Goal: Task Accomplishment & Management: Manage account settings

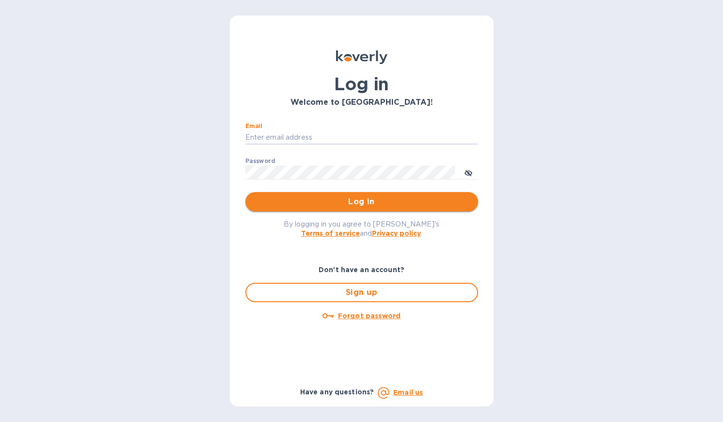
type input "[EMAIL_ADDRESS][DOMAIN_NAME]"
click at [361, 201] on button "Log in" at bounding box center [361, 201] width 233 height 19
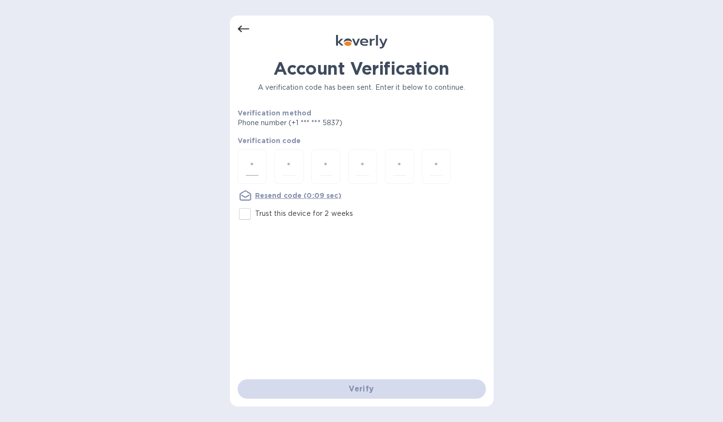
click at [244, 162] on div at bounding box center [252, 166] width 29 height 34
type input "8"
type input "4"
type input "8"
type input "6"
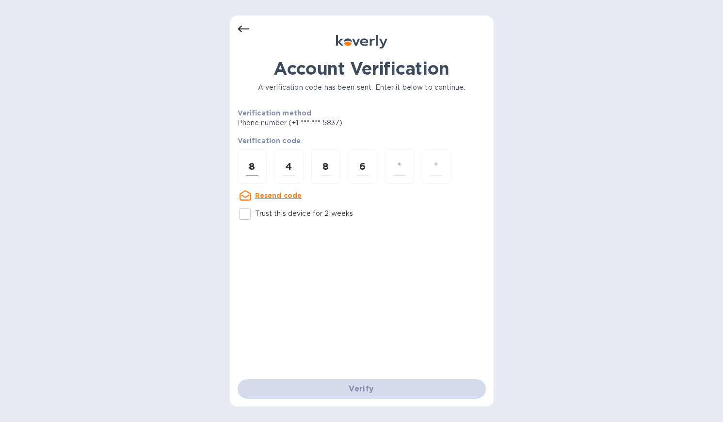
type input "0"
type input "1"
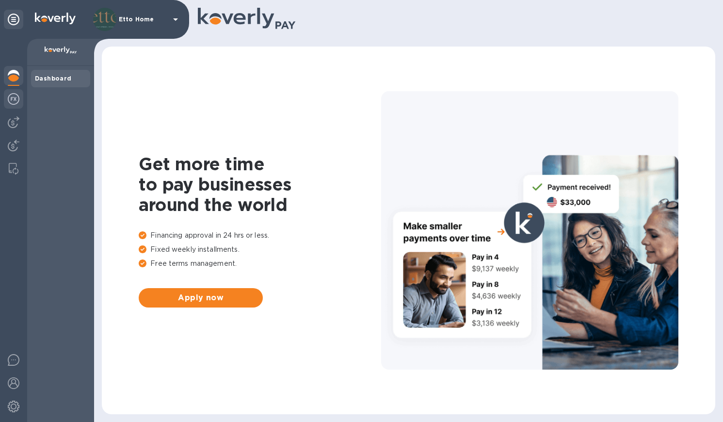
click at [15, 100] on img at bounding box center [14, 99] width 12 height 12
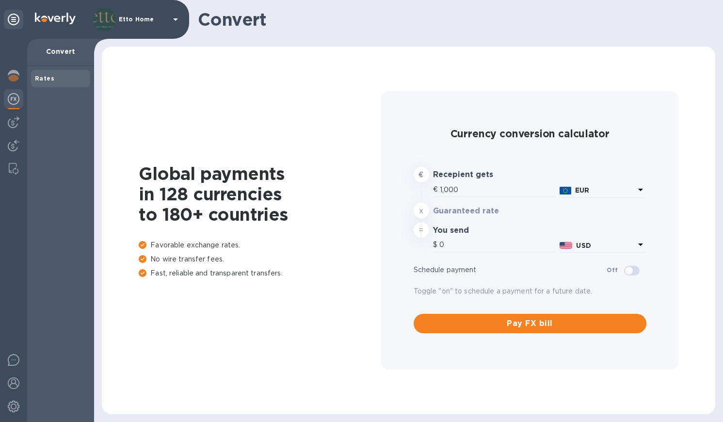
type input "1,181.6"
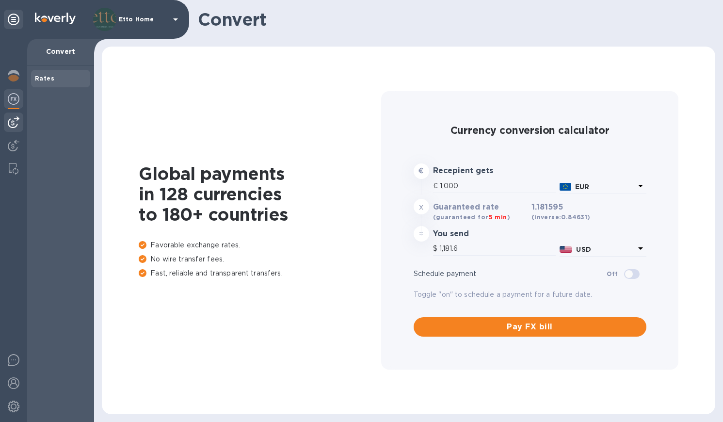
click at [13, 119] on img at bounding box center [14, 122] width 12 height 12
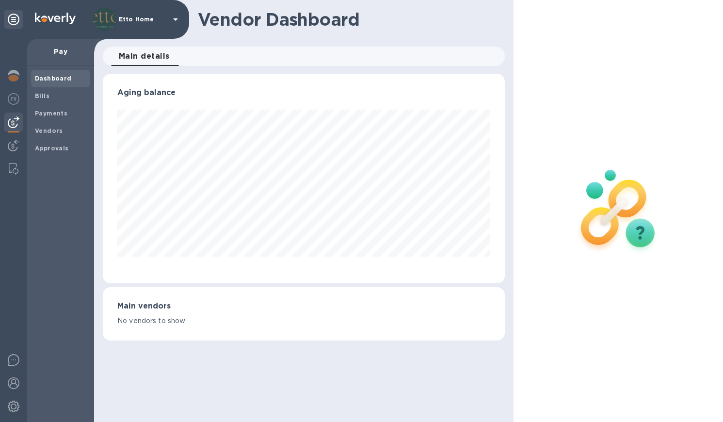
scroll to position [209, 401]
click at [54, 91] on span "Bills" at bounding box center [60, 96] width 51 height 10
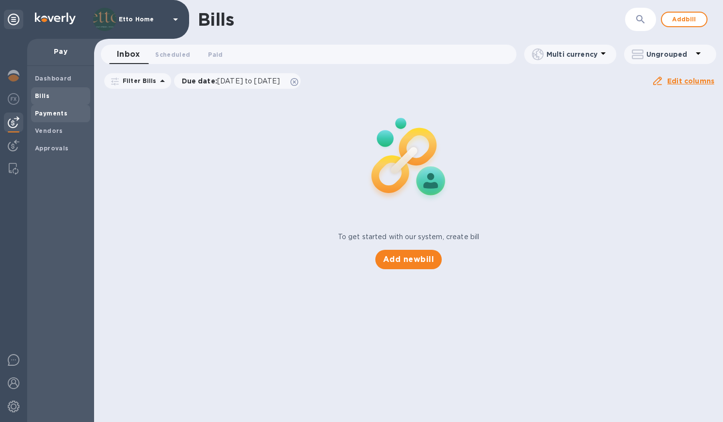
click at [53, 115] on b "Payments" at bounding box center [51, 113] width 32 height 7
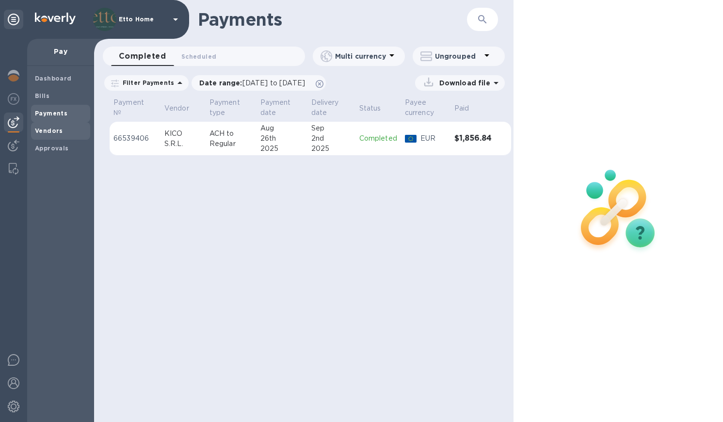
click at [52, 127] on b "Vendors" at bounding box center [49, 130] width 28 height 7
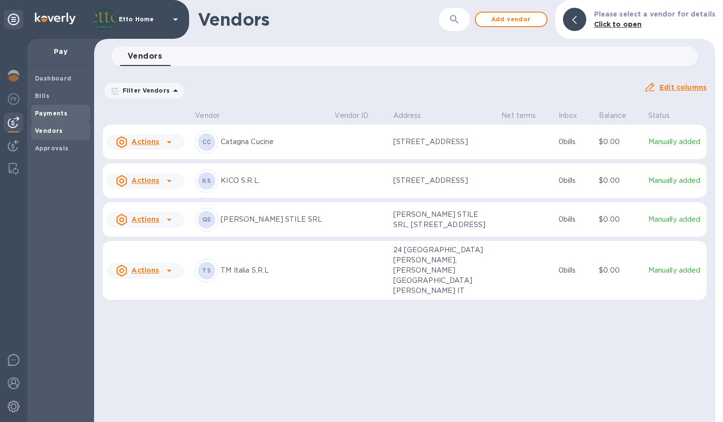
click at [68, 114] on span "Payments" at bounding box center [60, 114] width 51 height 10
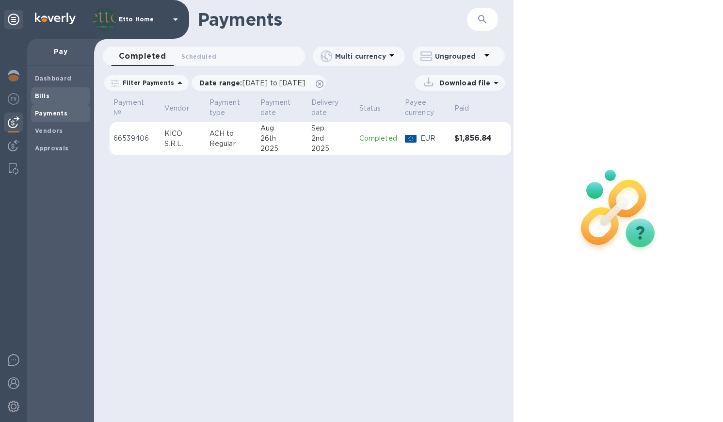
click at [62, 100] on div "Bills" at bounding box center [60, 95] width 59 height 17
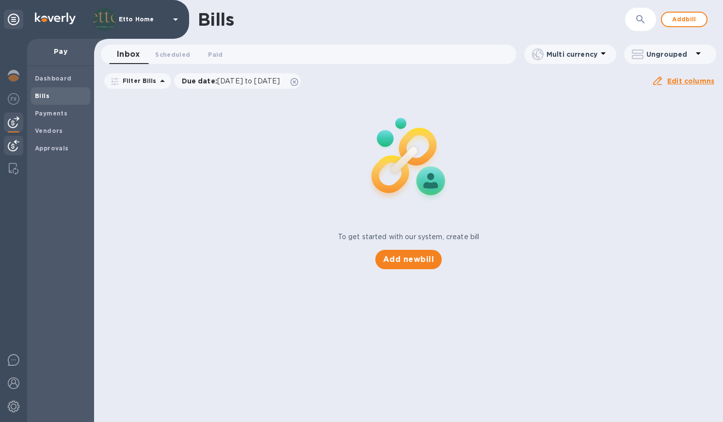
click at [13, 150] on img at bounding box center [14, 146] width 12 height 12
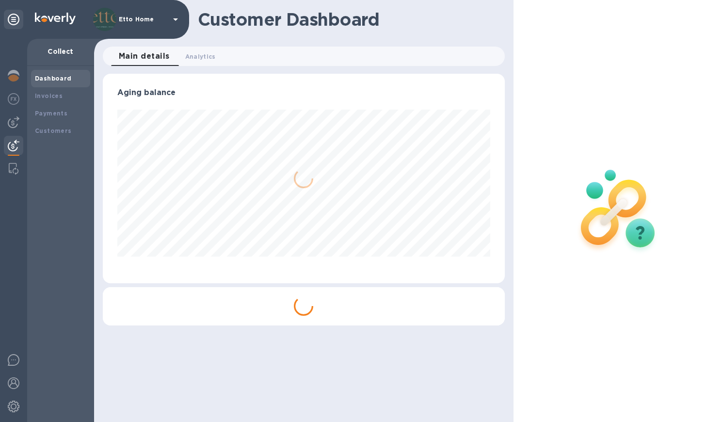
scroll to position [209, 401]
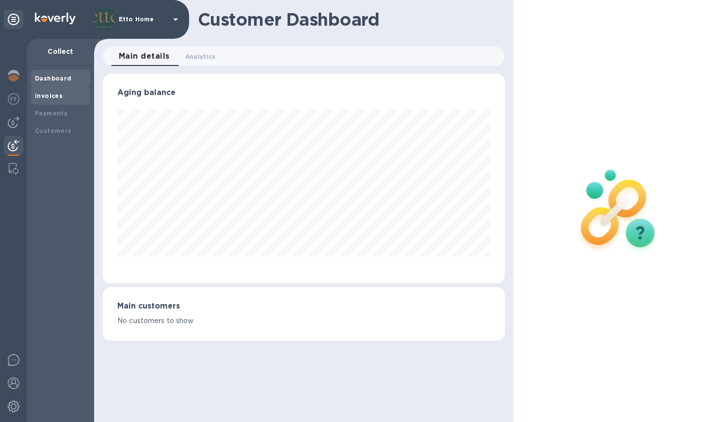
click at [58, 100] on div "Invoices" at bounding box center [60, 95] width 59 height 17
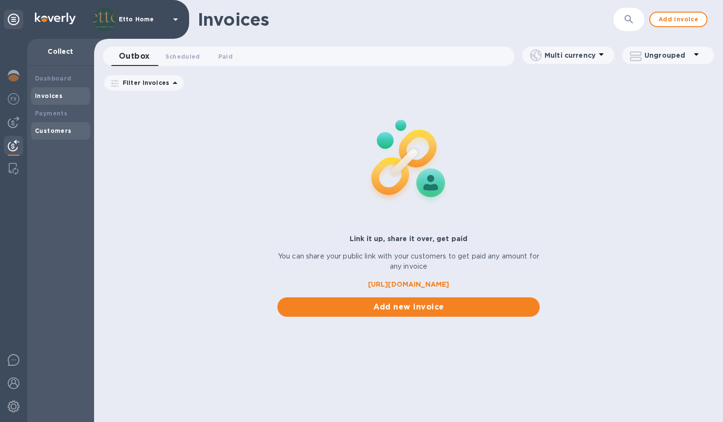
click at [49, 131] on b "Customers" at bounding box center [53, 130] width 37 height 7
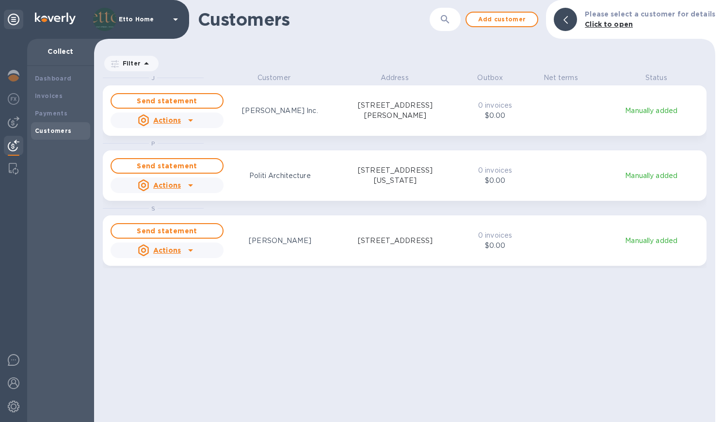
scroll to position [342, 617]
click at [501, 19] on span "Add customer" at bounding box center [501, 20] width 55 height 12
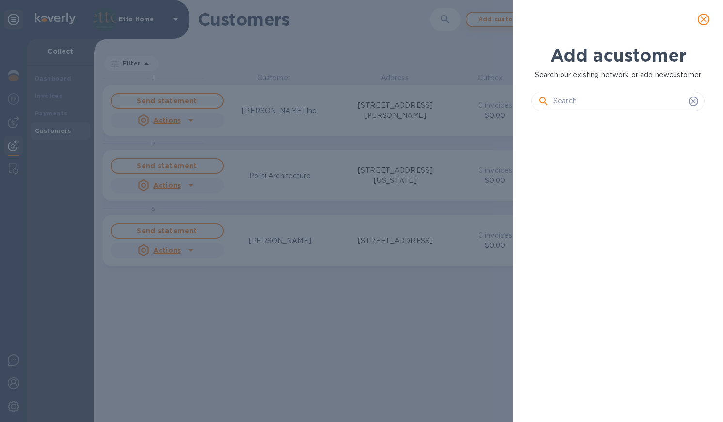
scroll to position [270, 177]
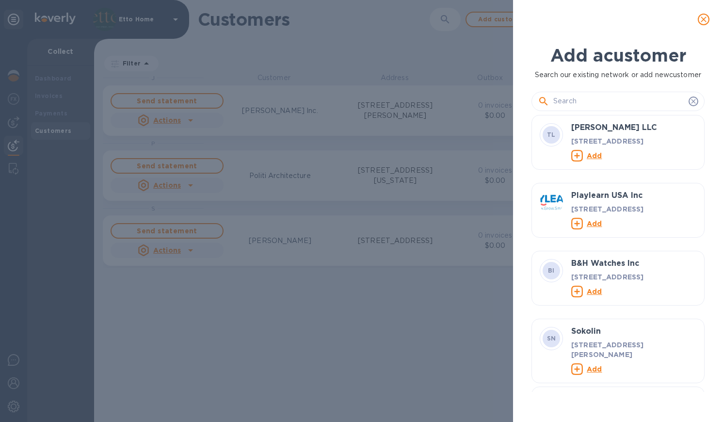
click at [581, 100] on input "text" at bounding box center [618, 101] width 131 height 15
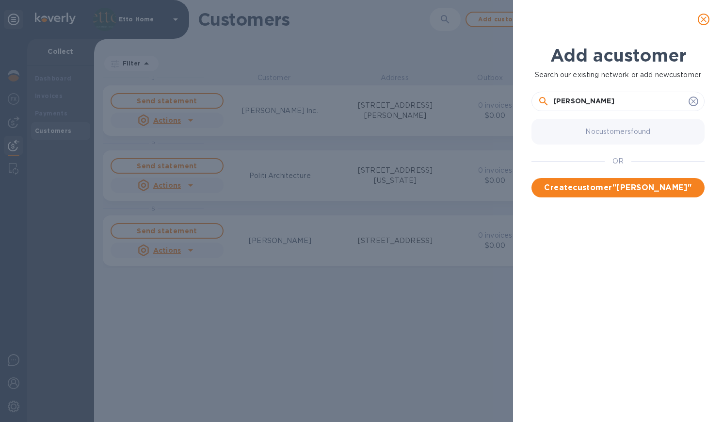
drag, startPoint x: 586, startPoint y: 98, endPoint x: 542, endPoint y: 98, distance: 43.6
click at [542, 98] on div "Sinclair" at bounding box center [618, 101] width 160 height 15
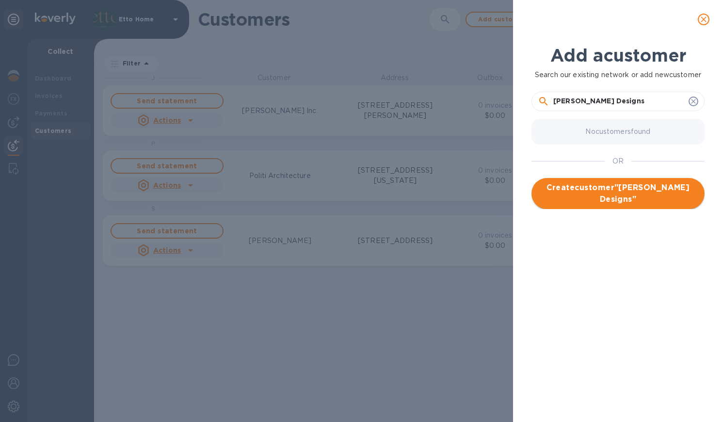
type input "Crystal Sinclair Designs"
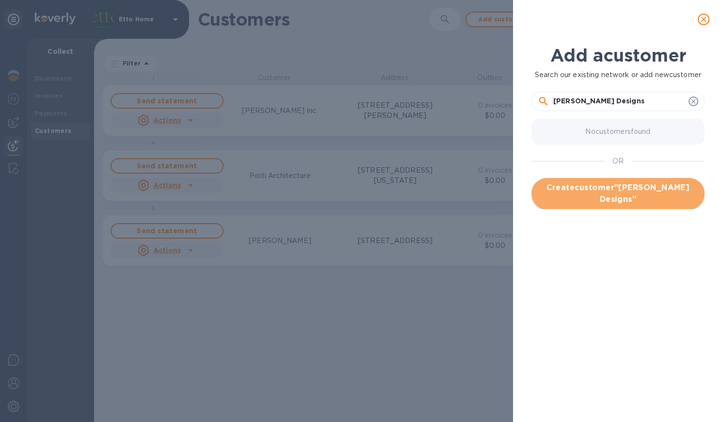
click at [610, 190] on span "Create customer " Crystal Sinclair Designs "" at bounding box center [618, 193] width 158 height 23
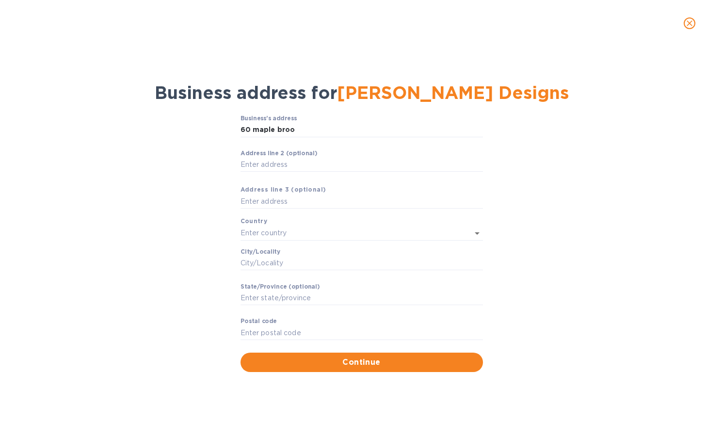
type input "60 Maple Brook Road"
type input "Tuxedo Park"
type input "NY"
type input "10987"
type input "United States"
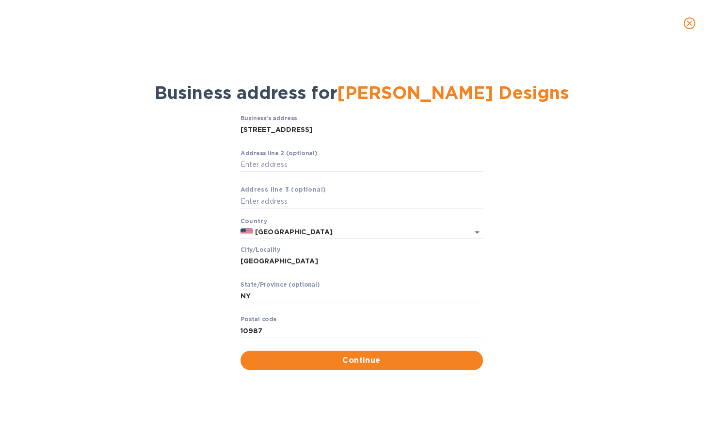
click at [565, 235] on div "Business’s аddress 60 Maple Brook Road ​ Аddress line 2 (optional) ​ Аddress li…" at bounding box center [362, 242] width 698 height 267
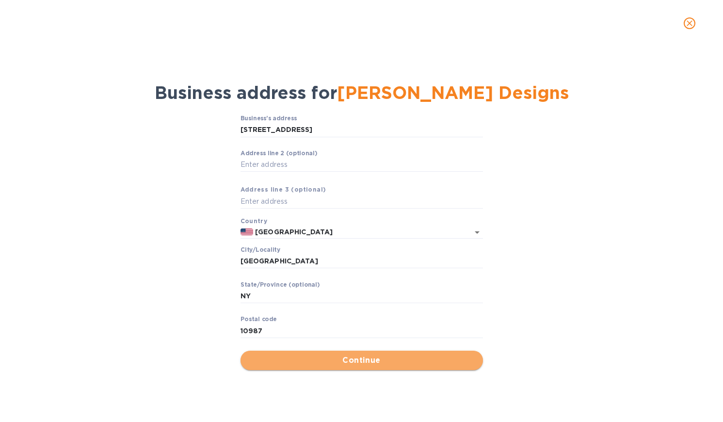
click at [436, 358] on span "Continue" at bounding box center [361, 360] width 227 height 12
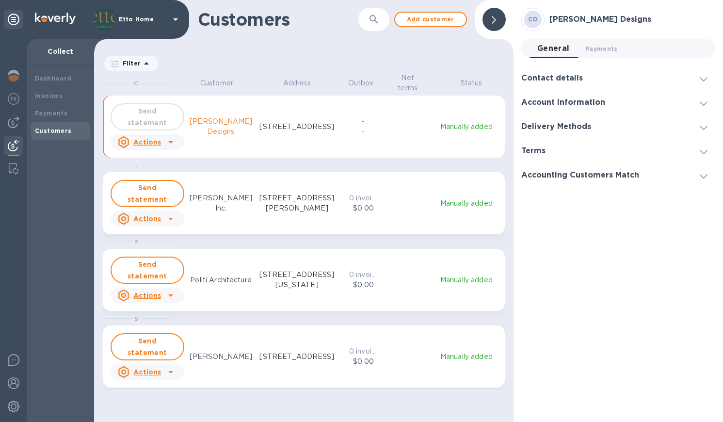
scroll to position [342, 415]
click at [169, 139] on icon "grid" at bounding box center [171, 142] width 12 height 12
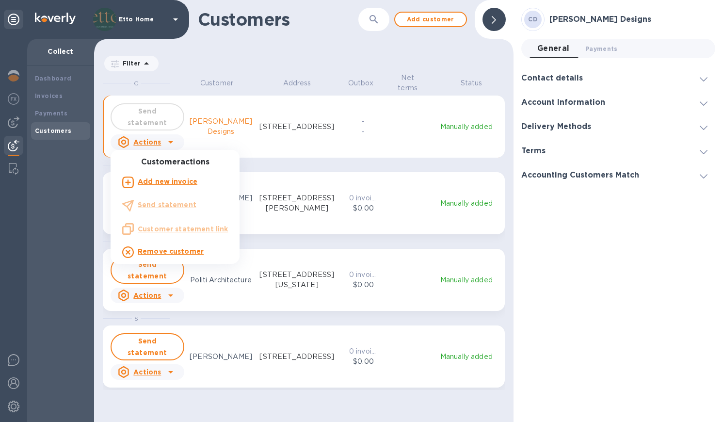
click at [172, 207] on ul "Customer actions Add new invoice Send statement Customer statement link Remove …" at bounding box center [175, 211] width 129 height 106
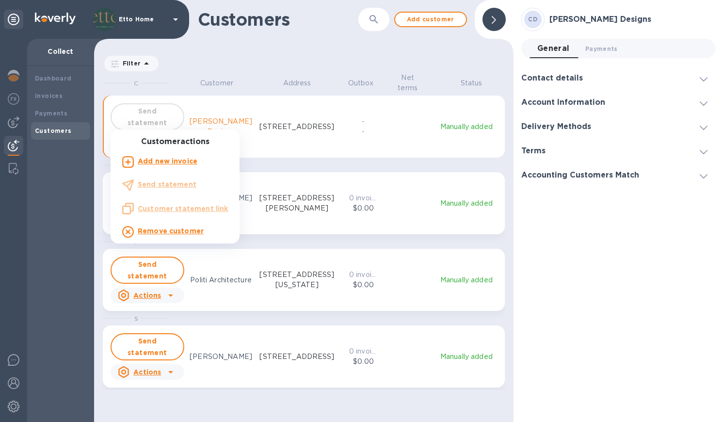
click at [375, 143] on div at bounding box center [361, 211] width 723 height 422
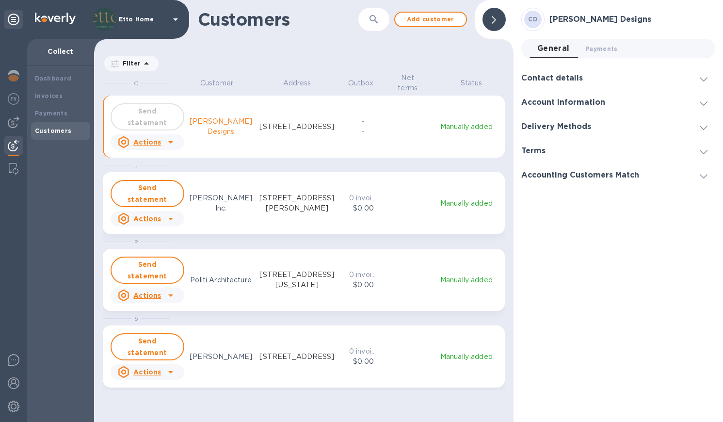
click at [170, 146] on icon "grid" at bounding box center [171, 142] width 12 height 12
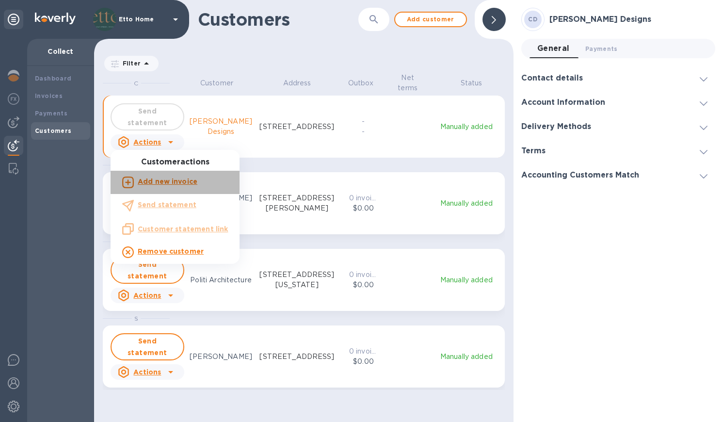
click at [180, 182] on b "Add new invoice" at bounding box center [168, 181] width 60 height 8
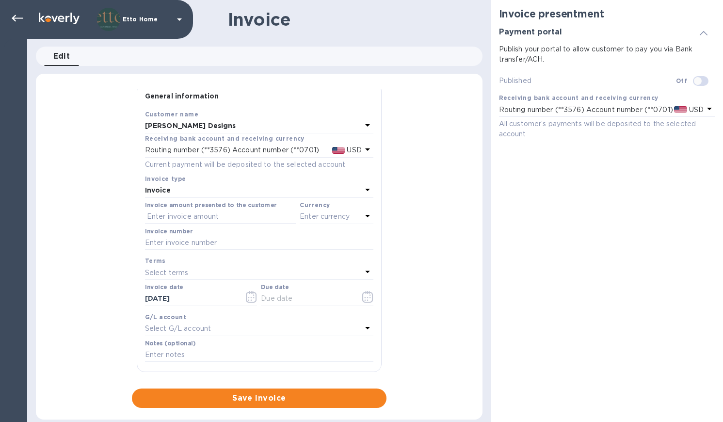
scroll to position [4, 0]
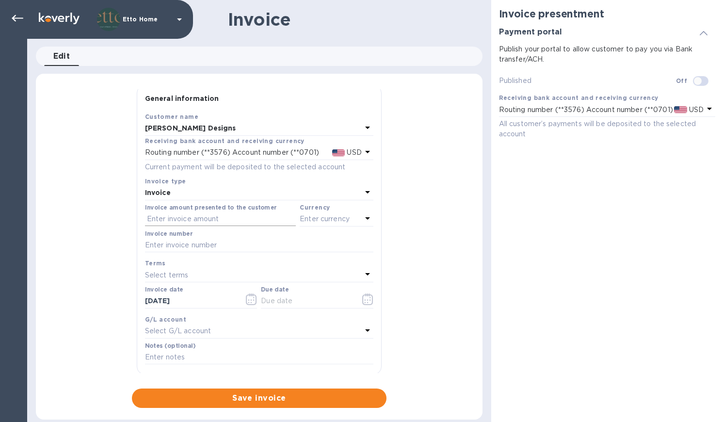
click at [227, 221] on input "text" at bounding box center [220, 219] width 151 height 15
click at [362, 218] on icon at bounding box center [368, 218] width 12 height 12
click at [334, 243] on p "US Dollar" at bounding box center [320, 243] width 75 height 10
click at [215, 215] on input "text" at bounding box center [220, 219] width 151 height 15
type input "53,230"
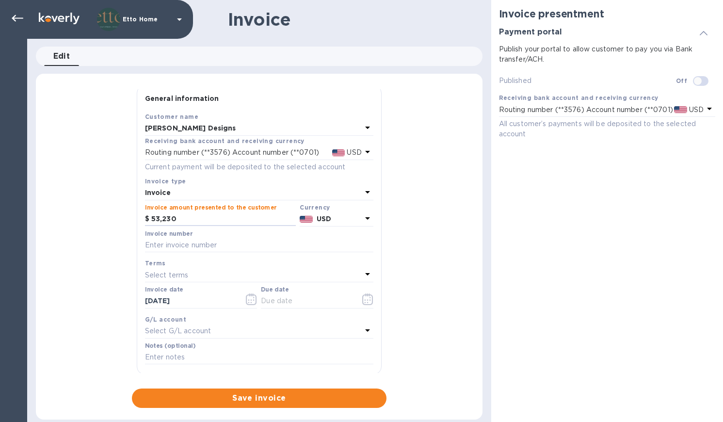
click at [229, 235] on div "Invoice number" at bounding box center [259, 241] width 228 height 22
click at [226, 245] on input "text" at bounding box center [259, 245] width 228 height 15
type input "090425"
click at [410, 222] on div "General information Save Customer name Crystal Sinclair Designs Receiving bank …" at bounding box center [259, 248] width 446 height 318
click at [414, 177] on div "General information Save Customer name Crystal Sinclair Designs Receiving bank …" at bounding box center [259, 248] width 446 height 318
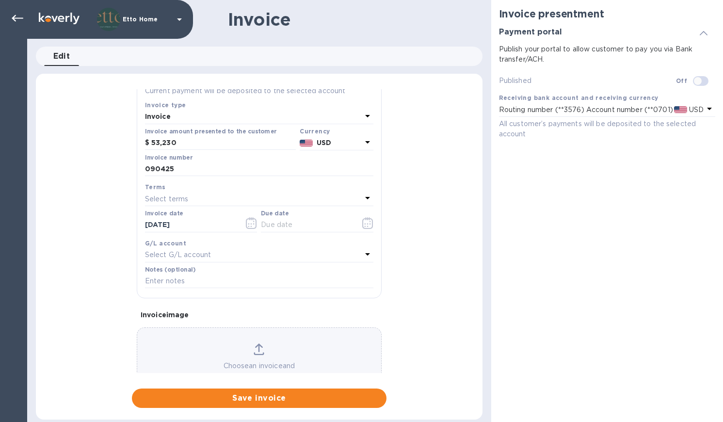
scroll to position [114, 0]
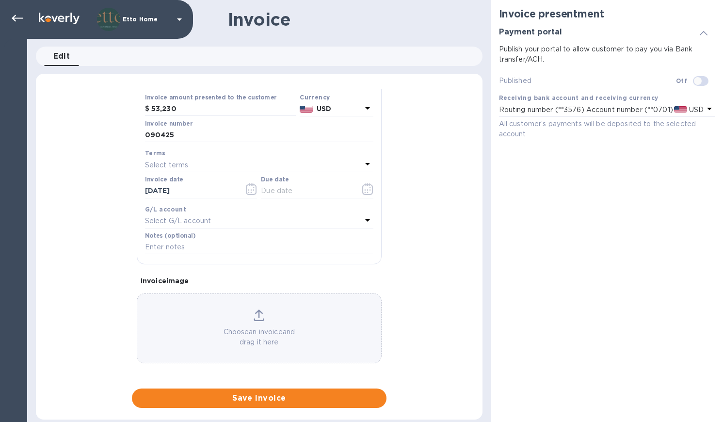
click at [237, 218] on div "Select G/L account" at bounding box center [253, 221] width 217 height 14
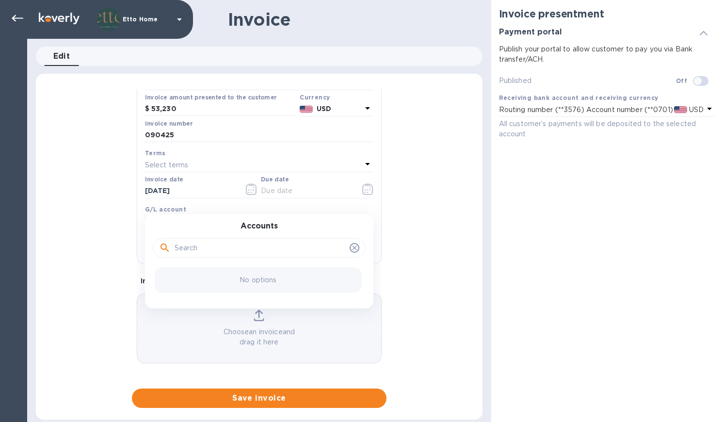
click at [400, 220] on div "General information Save Customer name Crystal Sinclair Designs Receiving bank …" at bounding box center [259, 248] width 446 height 318
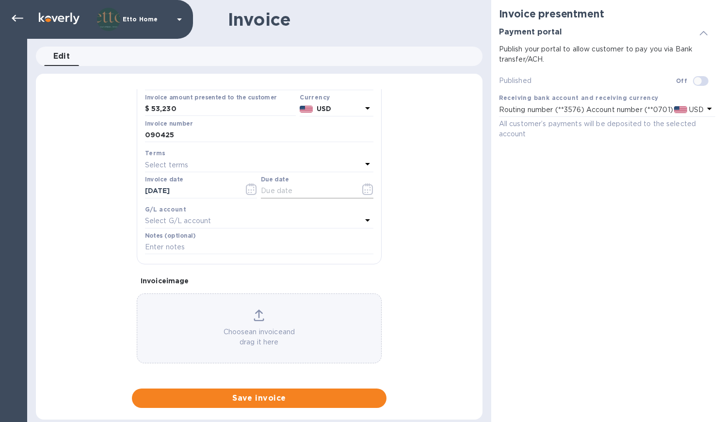
click at [281, 189] on input "text" at bounding box center [307, 191] width 92 height 15
click at [362, 189] on icon "button" at bounding box center [367, 189] width 11 height 12
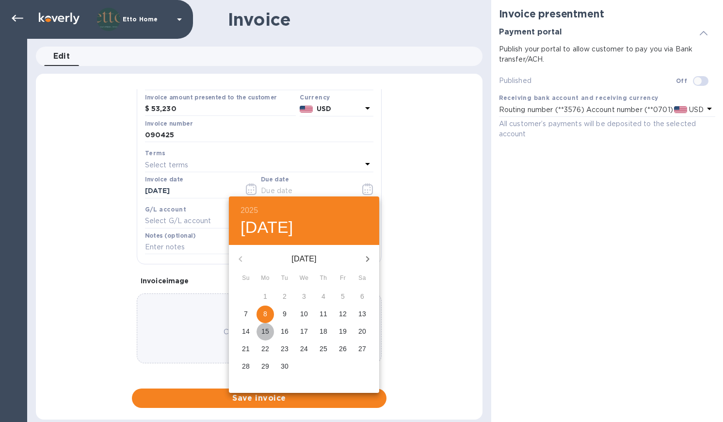
click at [265, 328] on p "15" at bounding box center [265, 331] width 8 height 10
type input "09/15/2025"
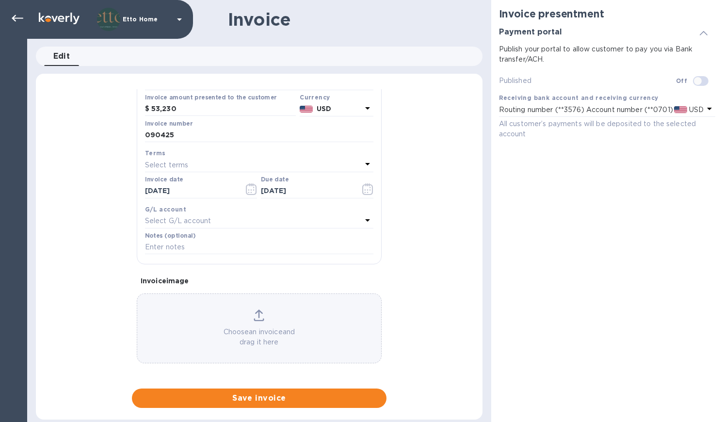
click at [417, 249] on div "General information Save Customer name Crystal Sinclair Designs Receiving bank …" at bounding box center [259, 248] width 446 height 318
click at [200, 162] on div "Select terms" at bounding box center [253, 165] width 217 height 14
click at [410, 184] on div "General information Save Customer name Crystal Sinclair Designs Receiving bank …" at bounding box center [259, 248] width 446 height 318
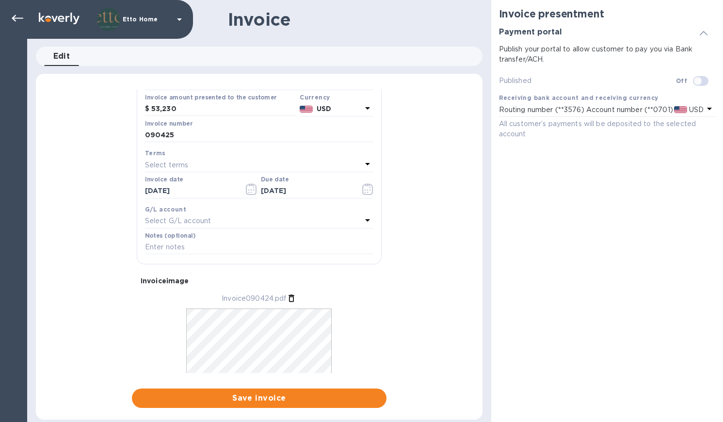
click at [360, 307] on div "Invoice090424.pdf" at bounding box center [259, 346] width 245 height 107
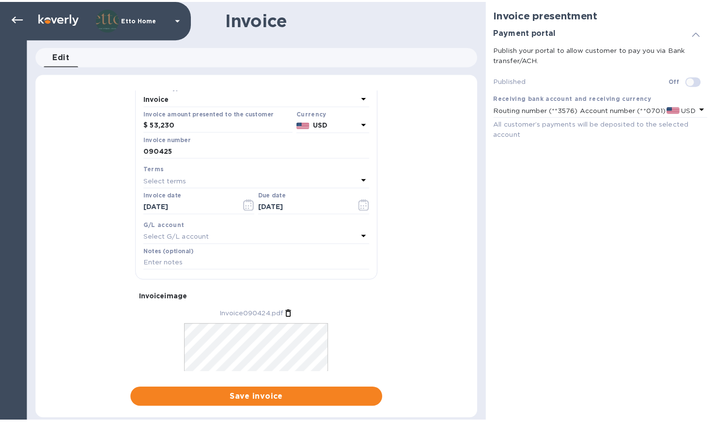
scroll to position [143, 0]
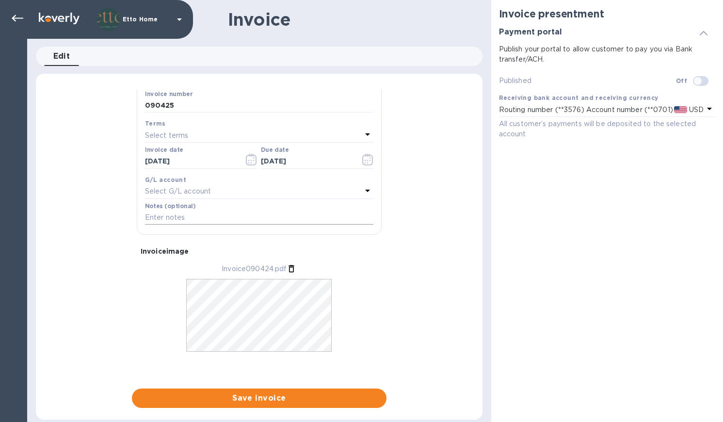
click at [243, 216] on input "text" at bounding box center [259, 217] width 228 height 15
type input "DeBeer Residence"
click at [426, 212] on div "General information Save Customer name Crystal Sinclair Designs Receiving bank …" at bounding box center [259, 248] width 446 height 318
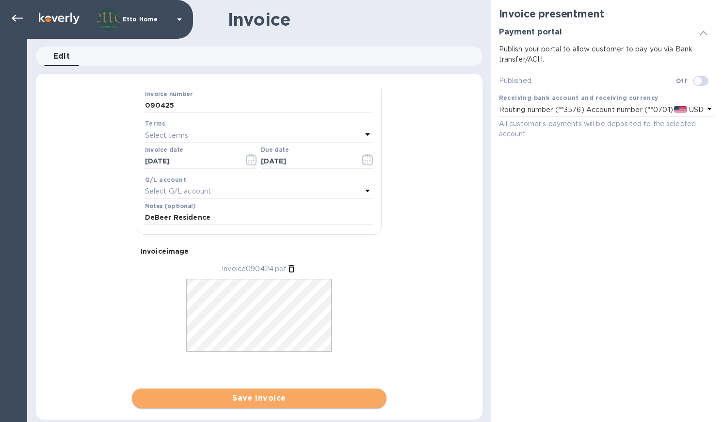
click at [286, 395] on span "Save invoice" at bounding box center [259, 398] width 239 height 12
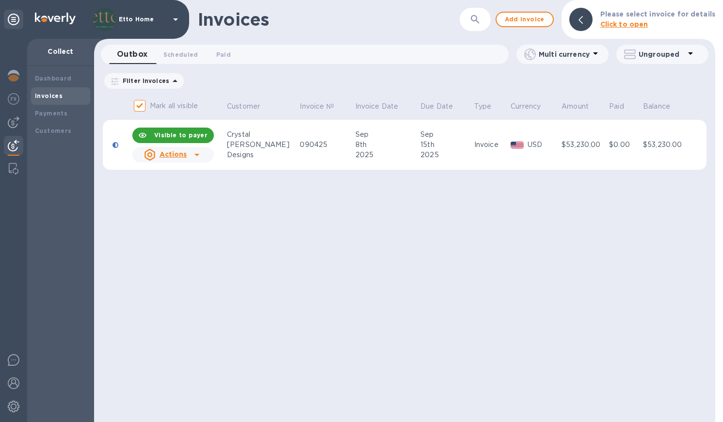
click at [195, 155] on icon at bounding box center [197, 155] width 12 height 12
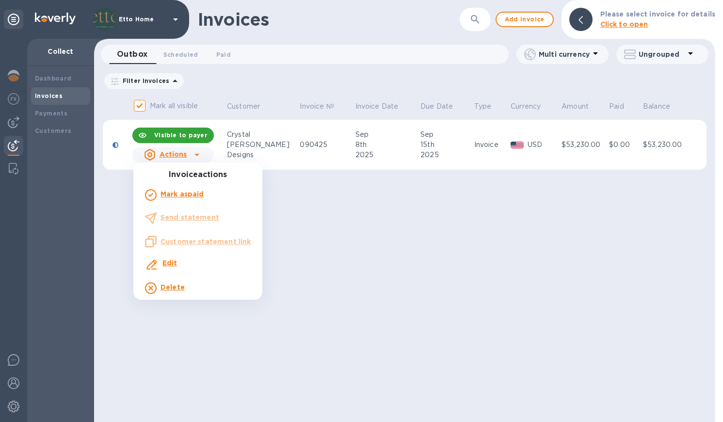
click at [351, 286] on div at bounding box center [361, 211] width 723 height 422
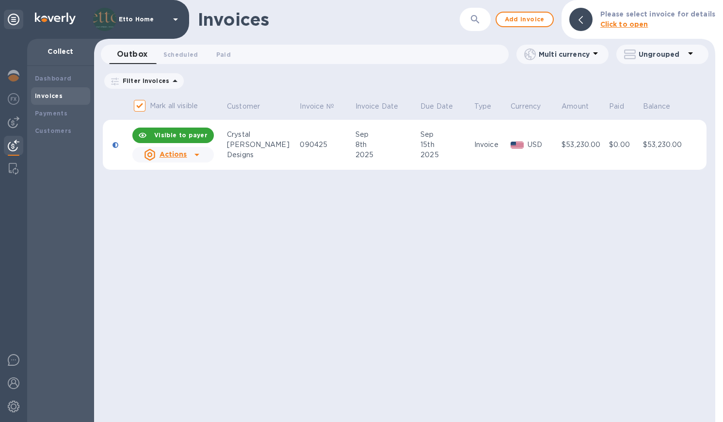
click at [393, 159] on div "2025" at bounding box center [386, 155] width 63 height 10
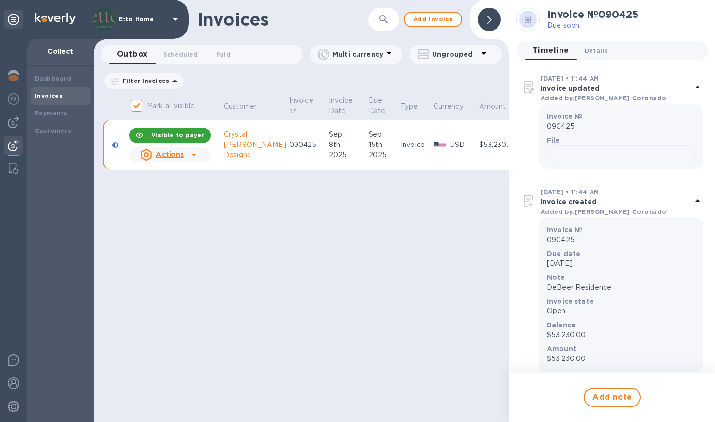
click at [609, 51] on button "Details 0" at bounding box center [596, 50] width 39 height 19
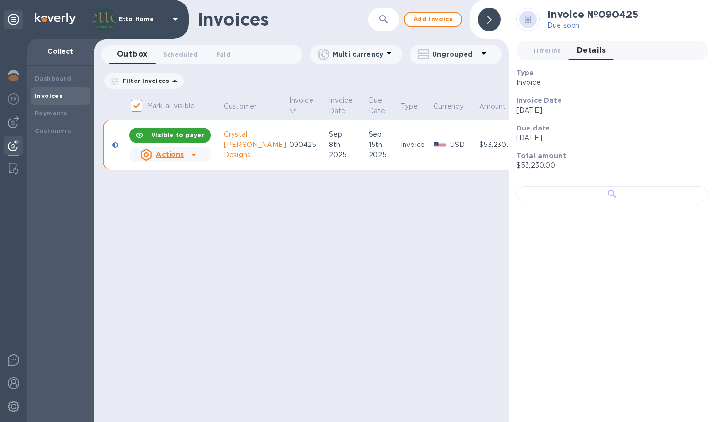
scroll to position [45, 0]
click at [617, 201] on div at bounding box center [613, 193] width 192 height 15
click at [335, 137] on div "Sep" at bounding box center [347, 134] width 37 height 10
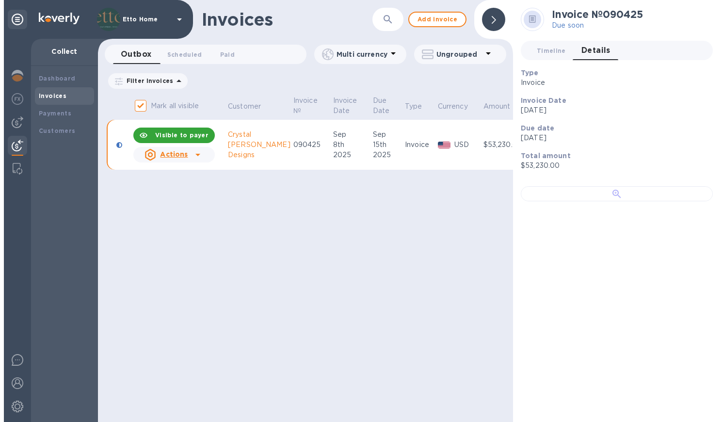
scroll to position [0, 0]
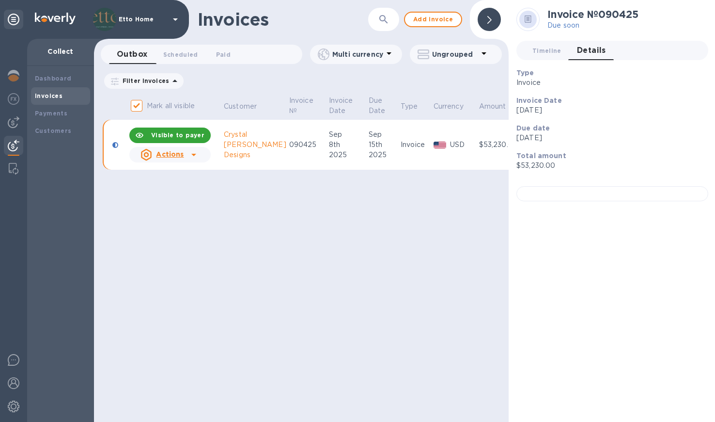
click at [715, 220] on html "Etto Home Collect Dashboard Invoices Payments Customers Invoices ​ Add invoice …" at bounding box center [357, 211] width 715 height 422
click at [188, 155] on icon at bounding box center [194, 155] width 12 height 12
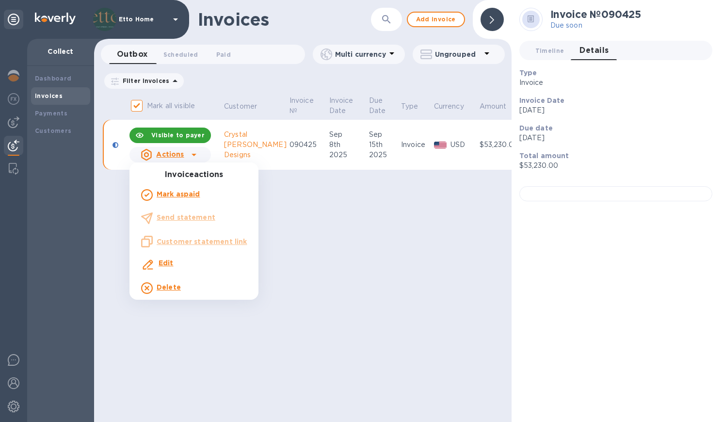
click at [204, 216] on ul "Invoice actions Mark as paid Send statement Customer statement link Edit Delete" at bounding box center [193, 234] width 129 height 129
click at [193, 143] on div at bounding box center [361, 211] width 723 height 422
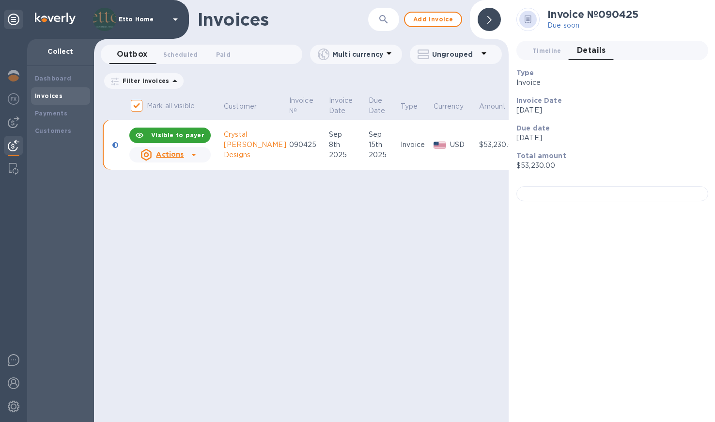
click at [114, 146] on div at bounding box center [115, 145] width 6 height 6
click at [187, 153] on div at bounding box center [194, 155] width 16 height 16
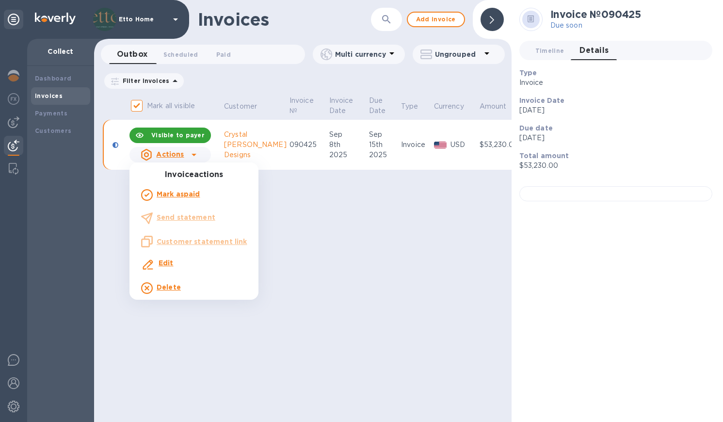
click at [184, 240] on ul "Invoice actions Mark as paid Send statement Customer statement link Edit Delete" at bounding box center [193, 234] width 129 height 129
click at [375, 276] on div at bounding box center [361, 211] width 723 height 422
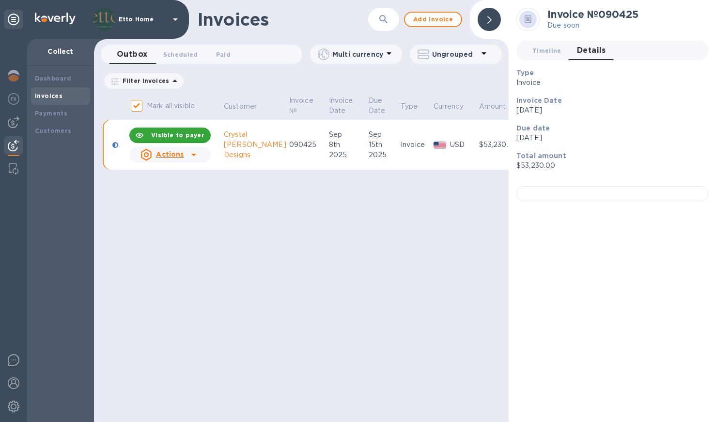
click at [68, 95] on div "Invoices" at bounding box center [60, 96] width 51 height 10
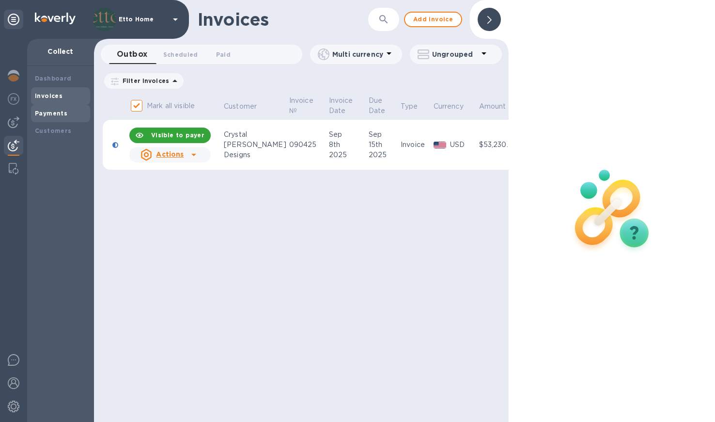
click at [63, 113] on b "Payments" at bounding box center [51, 113] width 32 height 7
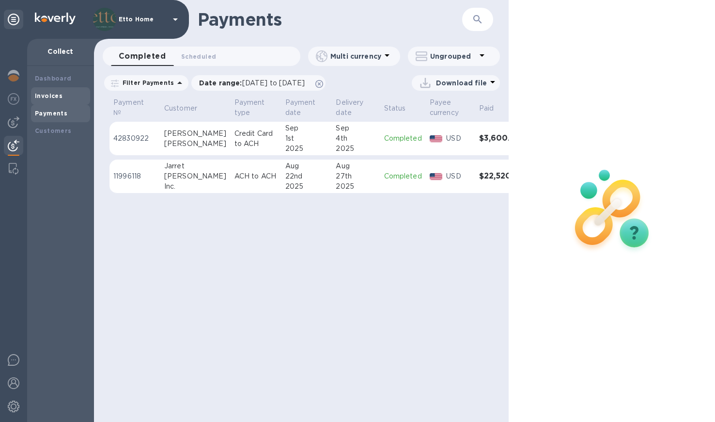
click at [58, 97] on b "Invoices" at bounding box center [49, 95] width 28 height 7
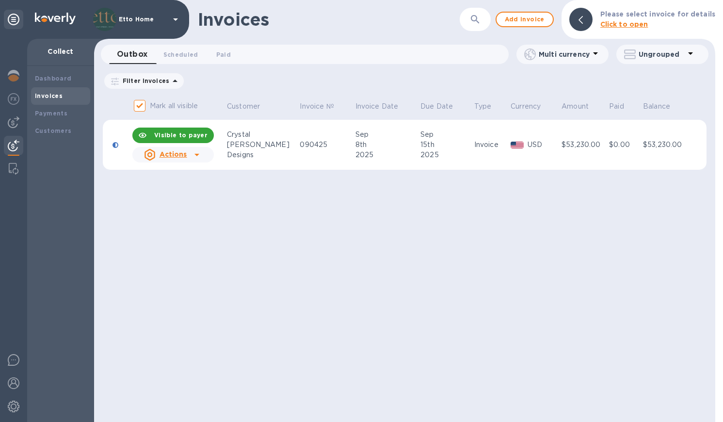
click at [203, 155] on icon at bounding box center [197, 155] width 12 height 12
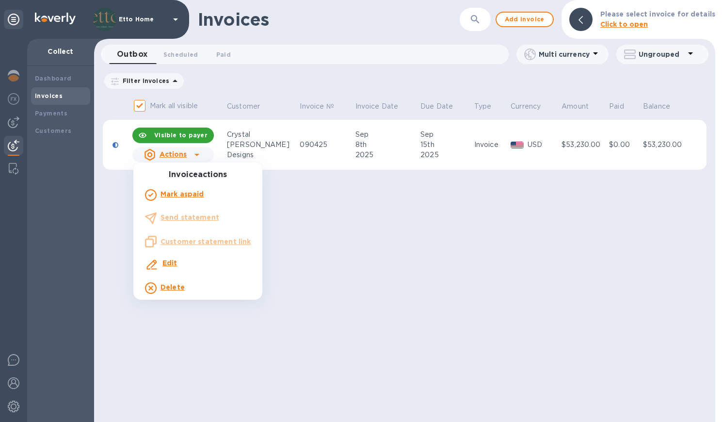
click at [381, 265] on div at bounding box center [361, 211] width 723 height 422
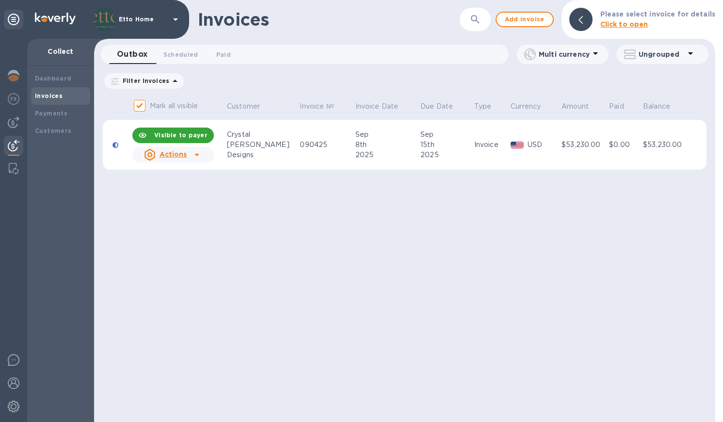
click at [204, 131] on div "Visible to payer" at bounding box center [180, 135] width 61 height 17
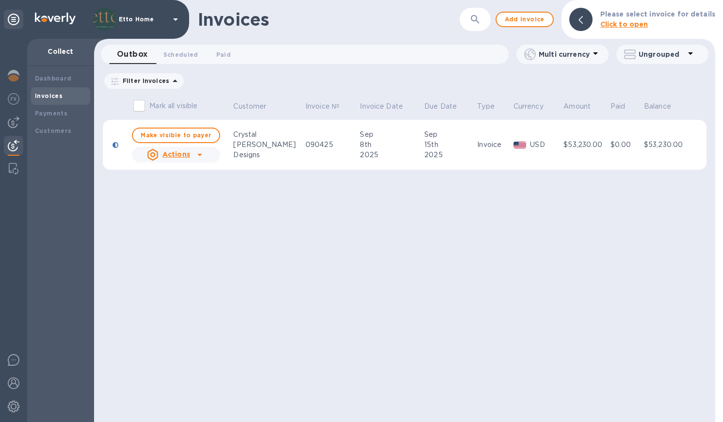
click at [200, 154] on icon at bounding box center [199, 155] width 5 height 2
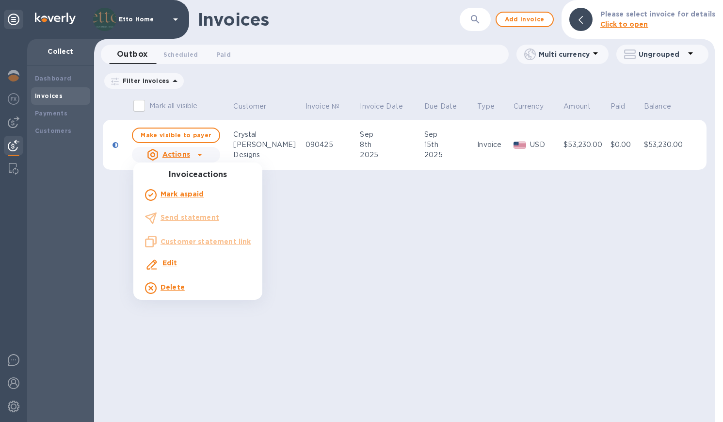
click at [200, 135] on div at bounding box center [361, 211] width 723 height 422
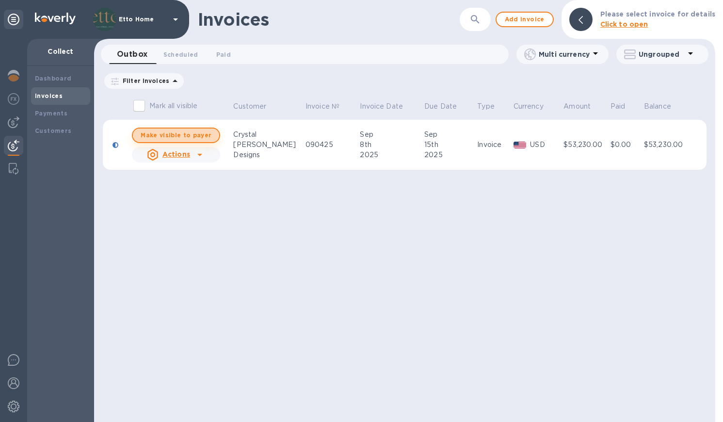
click at [189, 135] on span "Make visible to payer" at bounding box center [176, 135] width 71 height 6
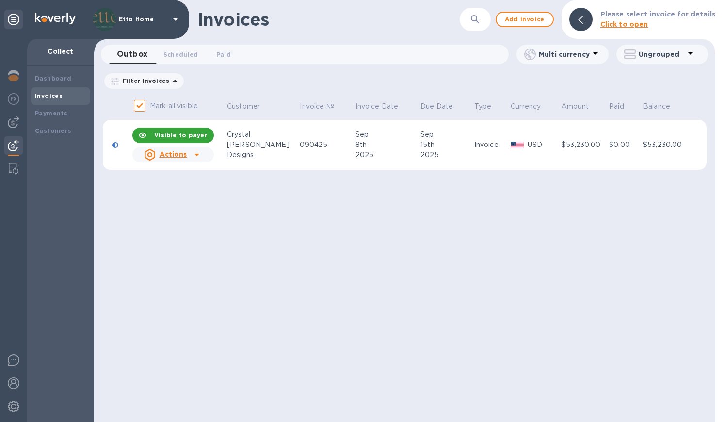
click at [187, 155] on u "Actions" at bounding box center [173, 154] width 28 height 8
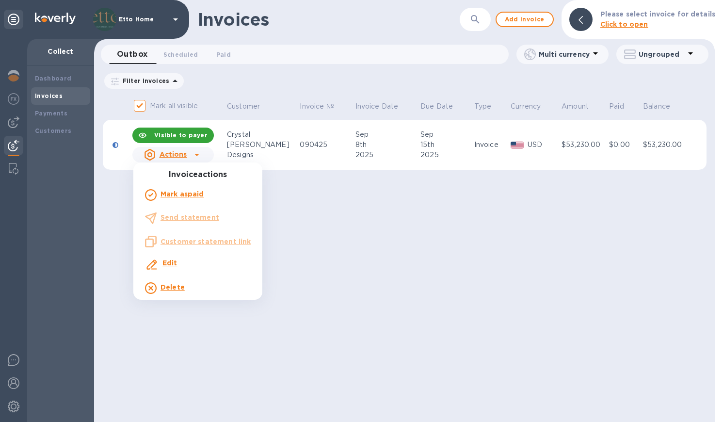
click at [201, 237] on ul "Invoice actions Mark as paid Send statement Customer statement link Edit Delete" at bounding box center [197, 234] width 129 height 129
click at [188, 233] on ul "Invoice actions Mark as paid Send statement Customer statement link Edit Delete" at bounding box center [197, 234] width 129 height 129
click at [142, 105] on div at bounding box center [361, 211] width 723 height 422
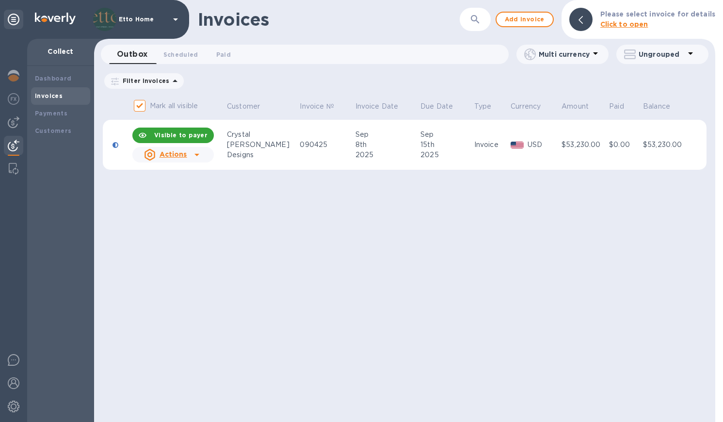
click at [142, 105] on input "Mark all visible" at bounding box center [139, 105] width 20 height 20
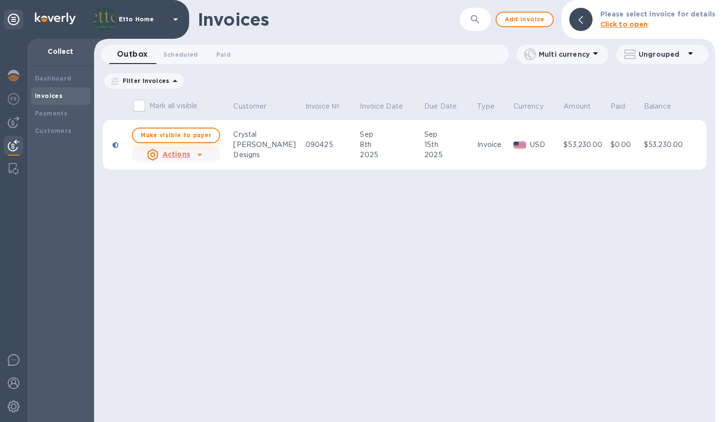
click at [167, 135] on span "Make visible to payer" at bounding box center [176, 135] width 71 height 6
checkbox input "true"
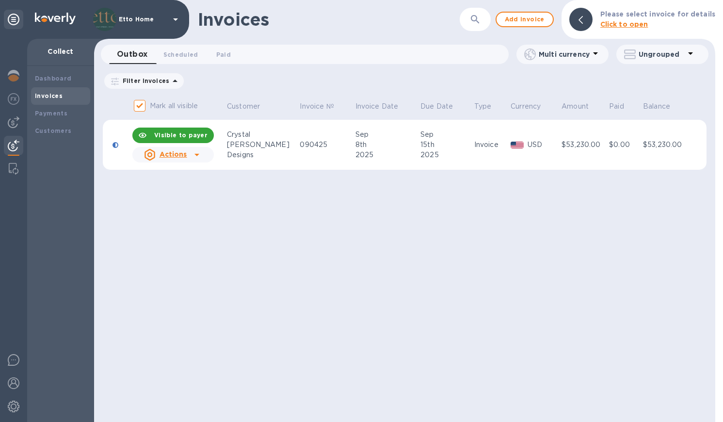
click at [194, 154] on icon at bounding box center [197, 155] width 12 height 12
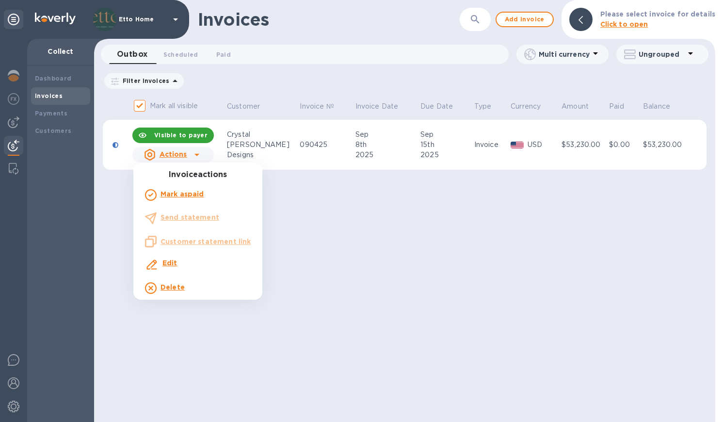
click at [187, 214] on ul "Invoice actions Mark as paid Send statement Customer statement link Edit Delete" at bounding box center [197, 234] width 129 height 129
click at [186, 248] on ul "Invoice actions Mark as paid Send statement Customer statement link Edit Delete" at bounding box center [197, 234] width 129 height 129
click at [186, 241] on ul "Invoice actions Mark as paid Send statement Customer statement link Edit Delete" at bounding box center [197, 234] width 129 height 129
click at [322, 230] on div at bounding box center [361, 211] width 723 height 422
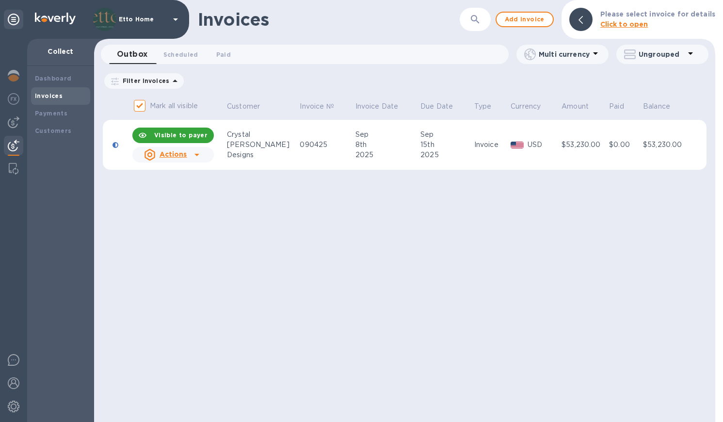
click at [271, 212] on div "Invoices ​ Add invoice Please select invoice for details Click to open Outbox 0…" at bounding box center [404, 211] width 621 height 422
click at [169, 156] on u "Actions" at bounding box center [173, 154] width 28 height 8
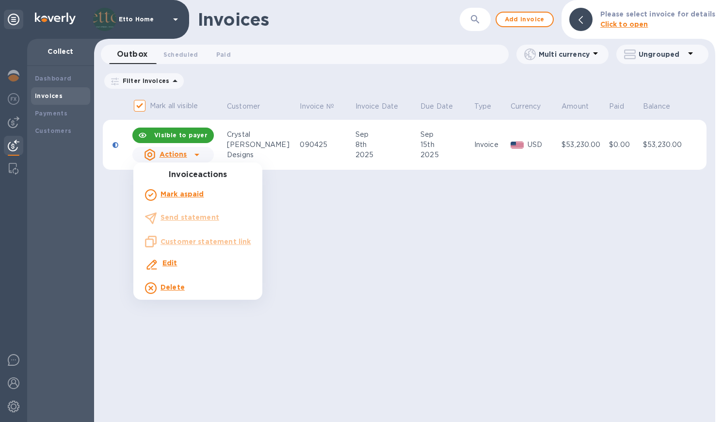
click at [177, 218] on ul "Invoice actions Mark as paid Send statement Customer statement link Edit Delete" at bounding box center [197, 234] width 129 height 129
click at [155, 216] on ul "Invoice actions Mark as paid Send statement Customer statement link Edit Delete" at bounding box center [197, 234] width 129 height 129
click at [164, 244] on ul "Invoice actions Mark as paid Send statement Customer statement link Edit Delete" at bounding box center [197, 234] width 129 height 129
click at [579, 205] on div at bounding box center [361, 211] width 723 height 422
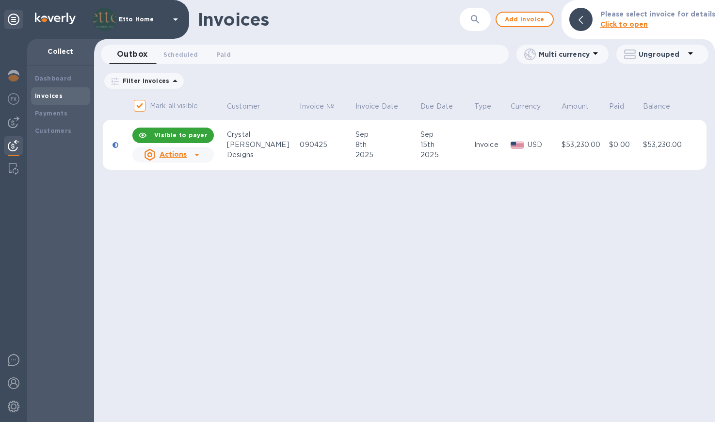
click at [11, 141] on img at bounding box center [14, 146] width 12 height 12
click at [49, 128] on b "Customers" at bounding box center [53, 130] width 37 height 7
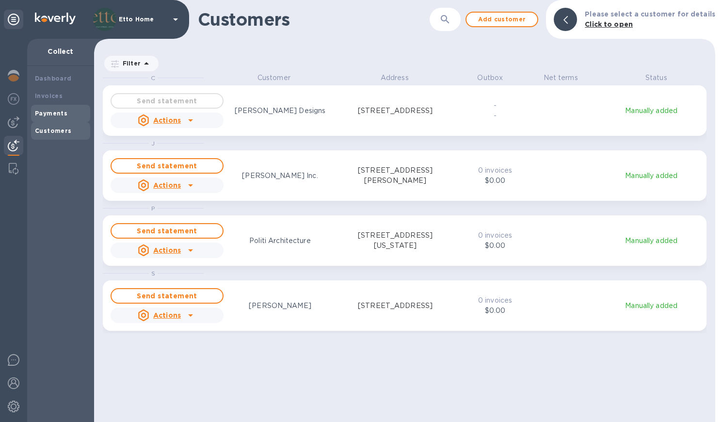
scroll to position [342, 617]
click at [188, 123] on icon "grid" at bounding box center [191, 120] width 12 height 12
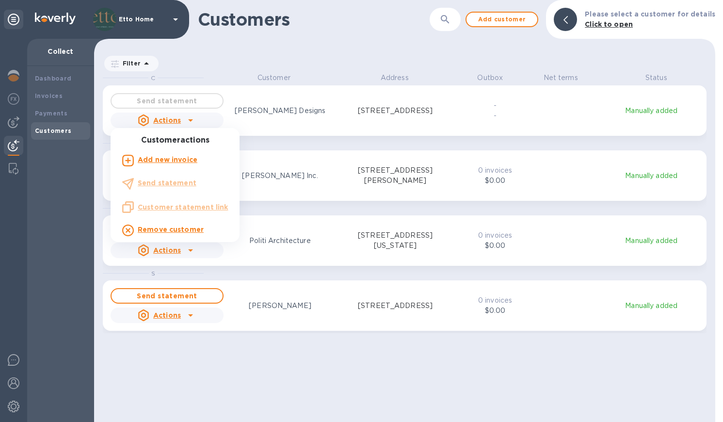
click at [279, 176] on div at bounding box center [361, 211] width 723 height 422
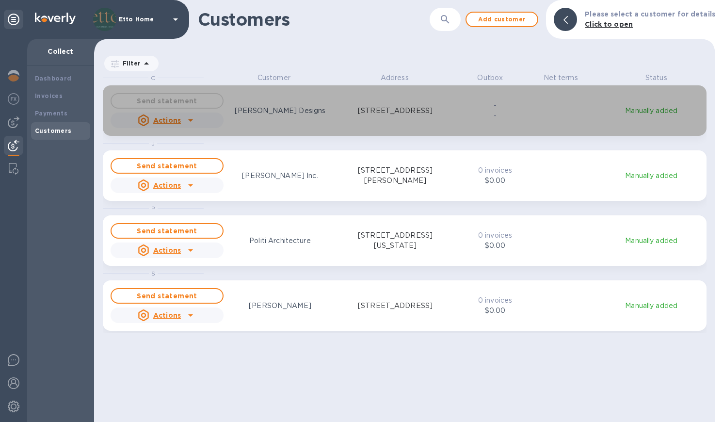
click at [260, 120] on div "Send statement Actions Crystal Sinclair Designs 60 Maple Brook Road, Tuxedo Par…" at bounding box center [281, 110] width 345 height 39
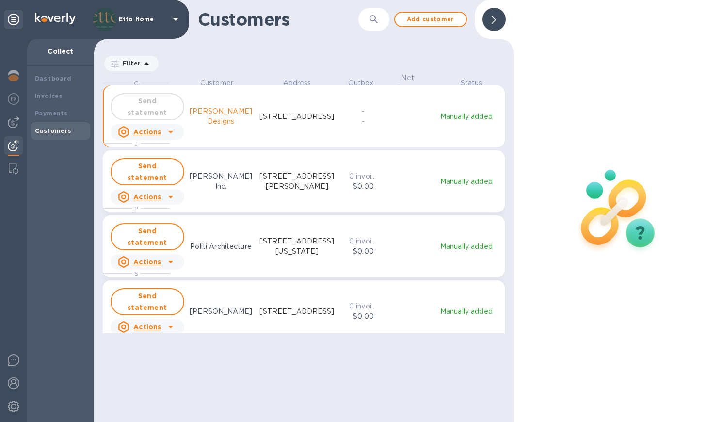
scroll to position [8, 4]
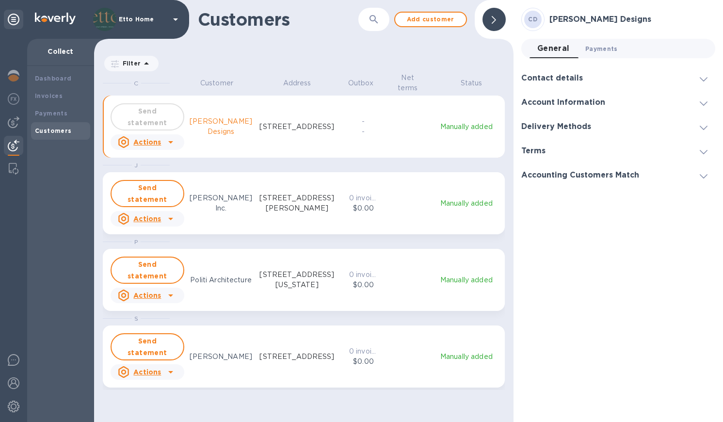
click at [616, 53] on span "Payments 0" at bounding box center [601, 49] width 32 height 10
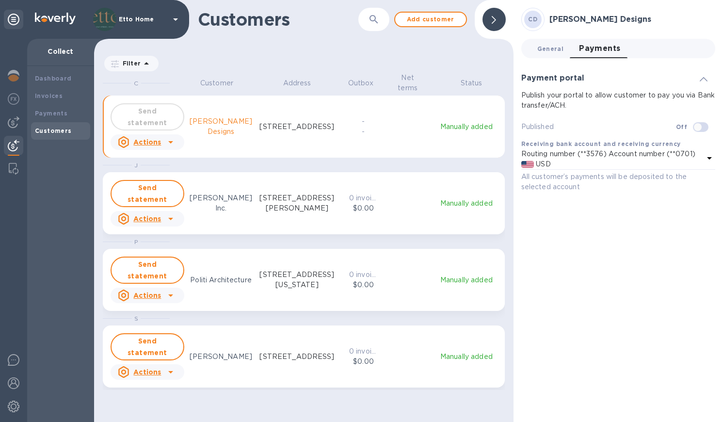
click at [552, 48] on span "General 0" at bounding box center [550, 49] width 26 height 10
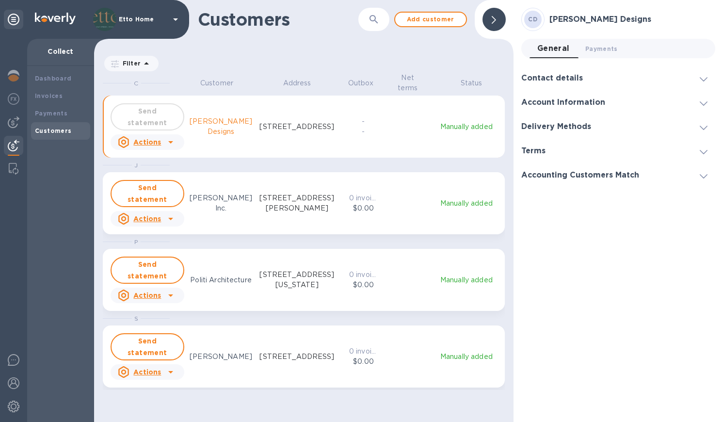
click at [583, 98] on h3 "Account Information" at bounding box center [563, 102] width 84 height 9
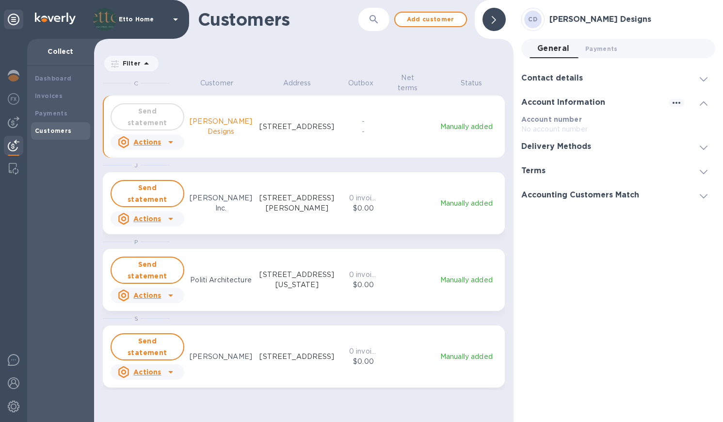
click at [572, 143] on h3 "Delivery Methods" at bounding box center [556, 146] width 70 height 9
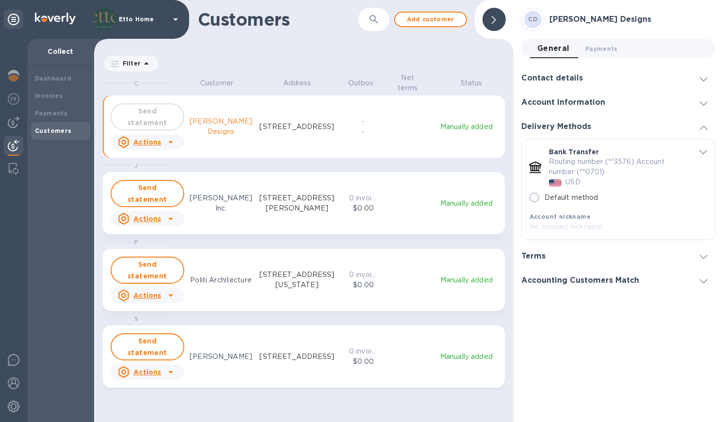
click at [576, 133] on div "Delivery Methods" at bounding box center [618, 126] width 194 height 24
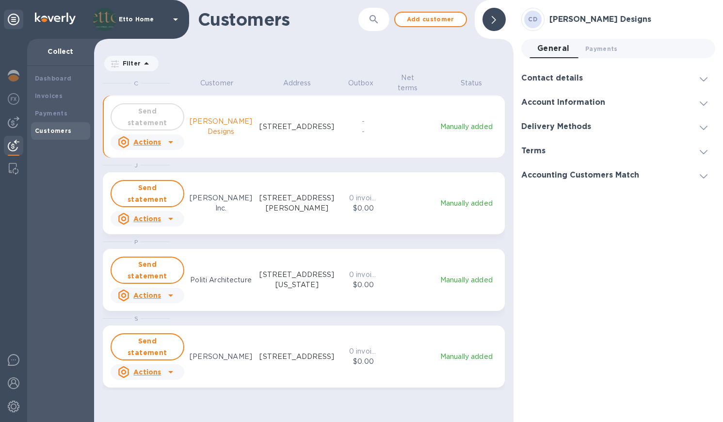
click at [573, 168] on div "Accounting Customers Match" at bounding box center [618, 175] width 194 height 24
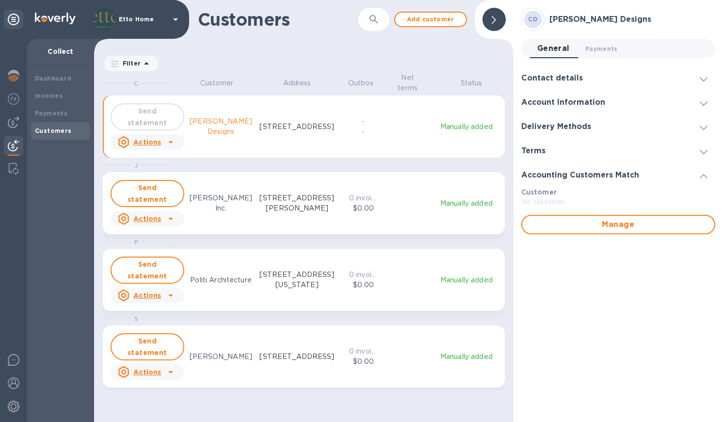
click at [573, 171] on h3 "Accounting Customers Match" at bounding box center [580, 175] width 118 height 9
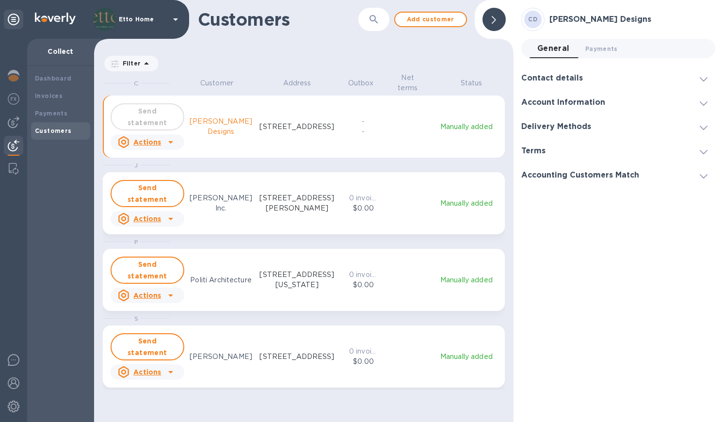
click at [577, 78] on h3 "Contact details" at bounding box center [552, 78] width 62 height 9
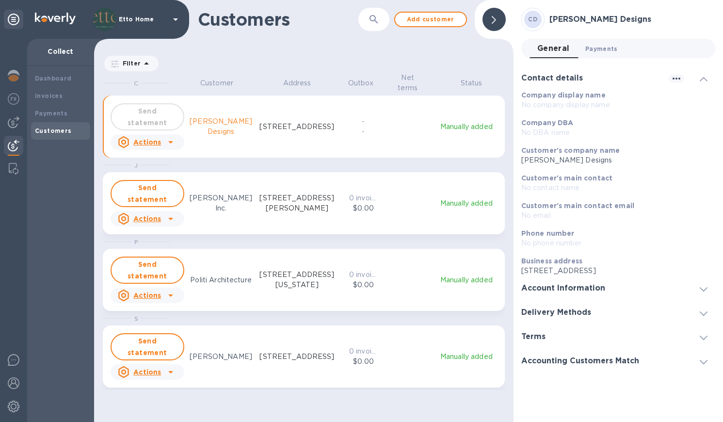
click at [600, 45] on span "Payments 0" at bounding box center [601, 49] width 32 height 10
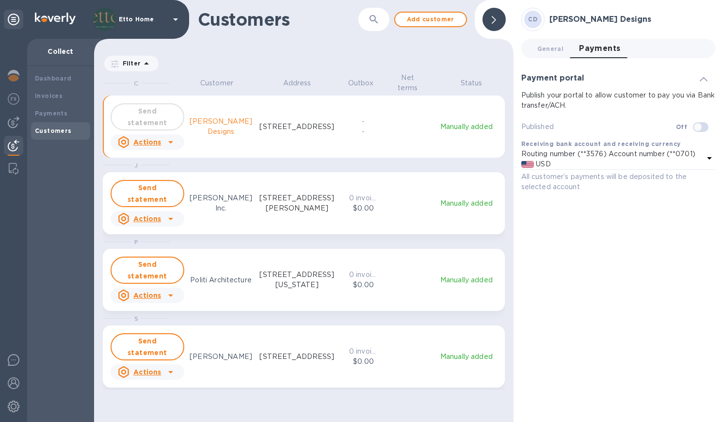
click at [701, 128] on input "checkbox" at bounding box center [697, 127] width 49 height 16
checkbox input "true"
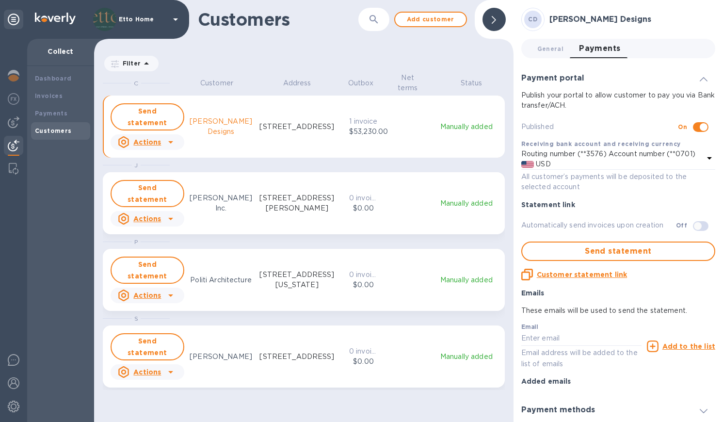
scroll to position [342, 415]
click at [707, 158] on icon at bounding box center [709, 158] width 5 height 2
click at [494, 82] on p "Status" at bounding box center [471, 83] width 67 height 10
click at [611, 275] on u "Customer statement link" at bounding box center [582, 274] width 90 height 8
click at [446, 47] on div "Filter" at bounding box center [303, 60] width 419 height 26
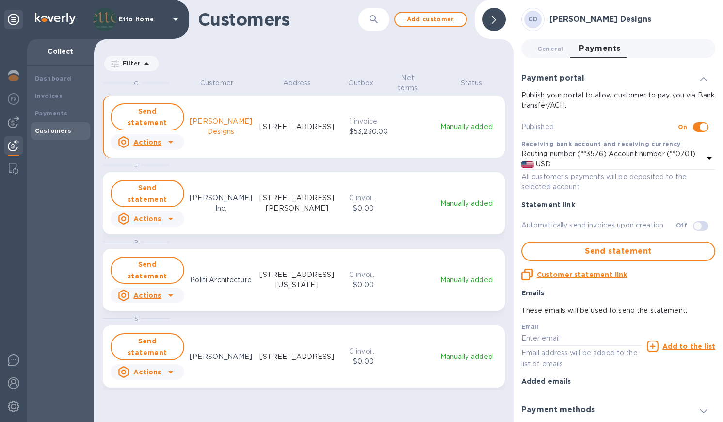
click at [588, 274] on u "Customer statement link" at bounding box center [582, 274] width 90 height 8
click at [375, 108] on div "Send statement Actions Crystal Sinclair Designs 60 Maple Brook Road, Tuxedo Par…" at bounding box center [304, 126] width 390 height 50
click at [381, 119] on div "Send statement Actions Crystal Sinclair Designs 60 Maple Brook Road, Tuxedo Par…" at bounding box center [304, 126] width 390 height 50
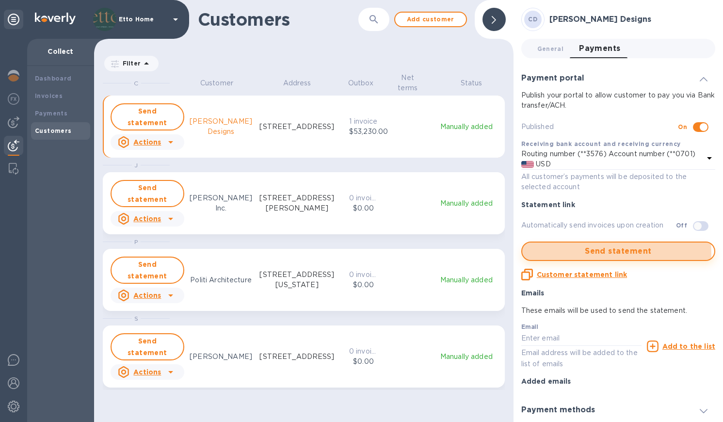
click at [602, 253] on span "Send statement" at bounding box center [618, 251] width 176 height 12
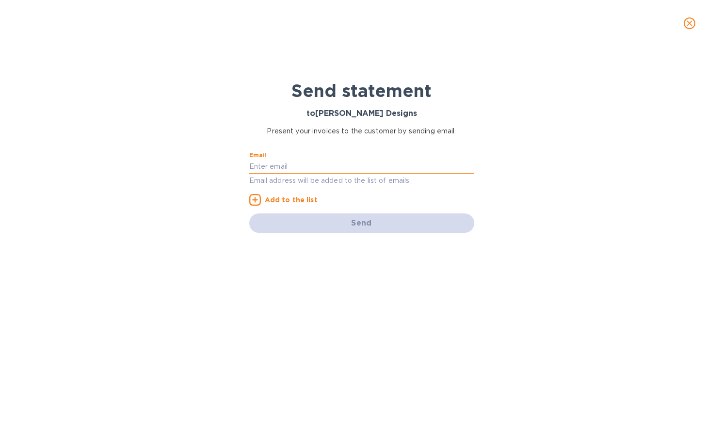
click at [338, 164] on input "text" at bounding box center [361, 166] width 225 height 15
click at [299, 165] on input "text" at bounding box center [361, 166] width 225 height 15
type input "[EMAIL_ADDRESS][DOMAIN_NAME]"
click at [297, 198] on u "Add to the list" at bounding box center [291, 200] width 53 height 8
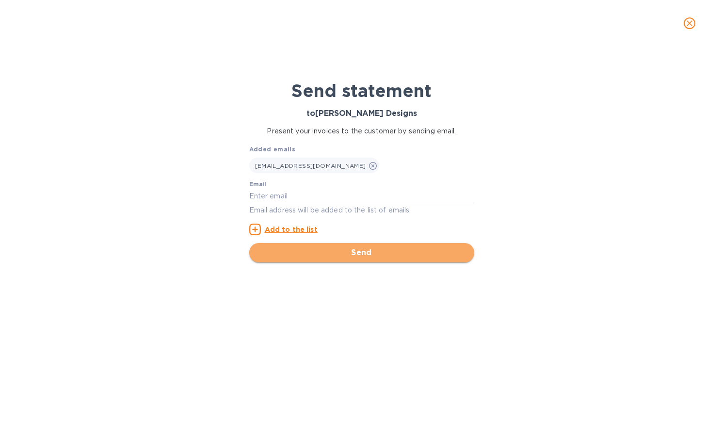
click at [365, 249] on span "Send" at bounding box center [361, 253] width 209 height 12
